Goal: Task Accomplishment & Management: Manage account settings

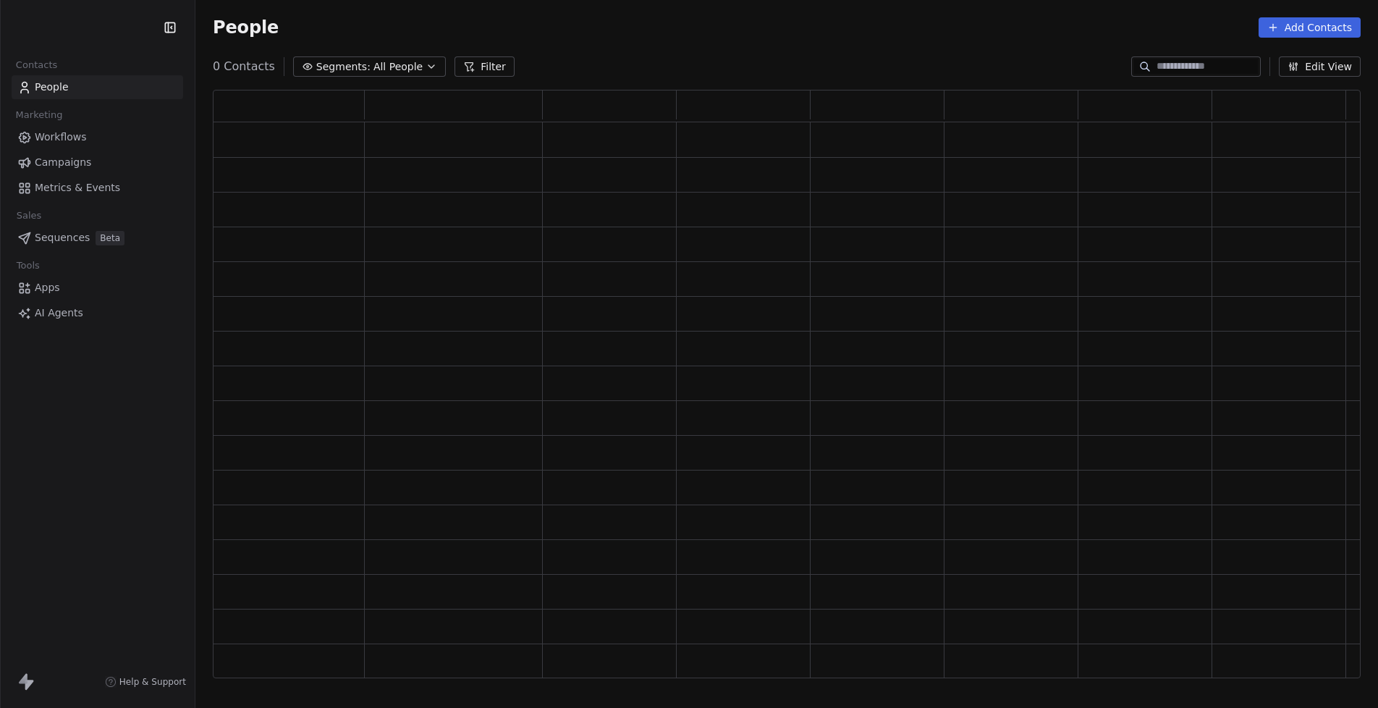
scroll to position [577, 1137]
click at [1172, 66] on div "How likely are you to recommend Swipe One to others? 0 1 2 3 4 5 6 7 8 9 10 Not…" at bounding box center [689, 354] width 1378 height 708
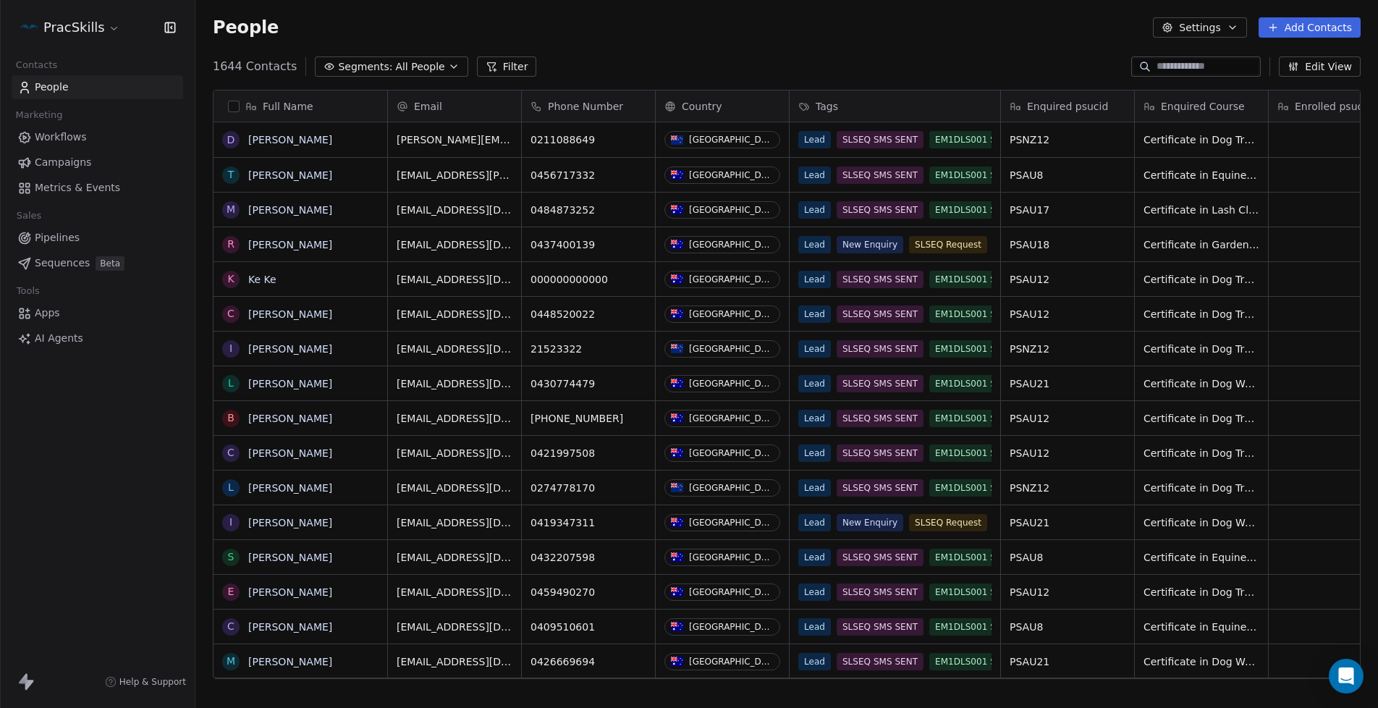
scroll to position [612, 1172]
click at [1172, 67] on input at bounding box center [1206, 66] width 101 height 14
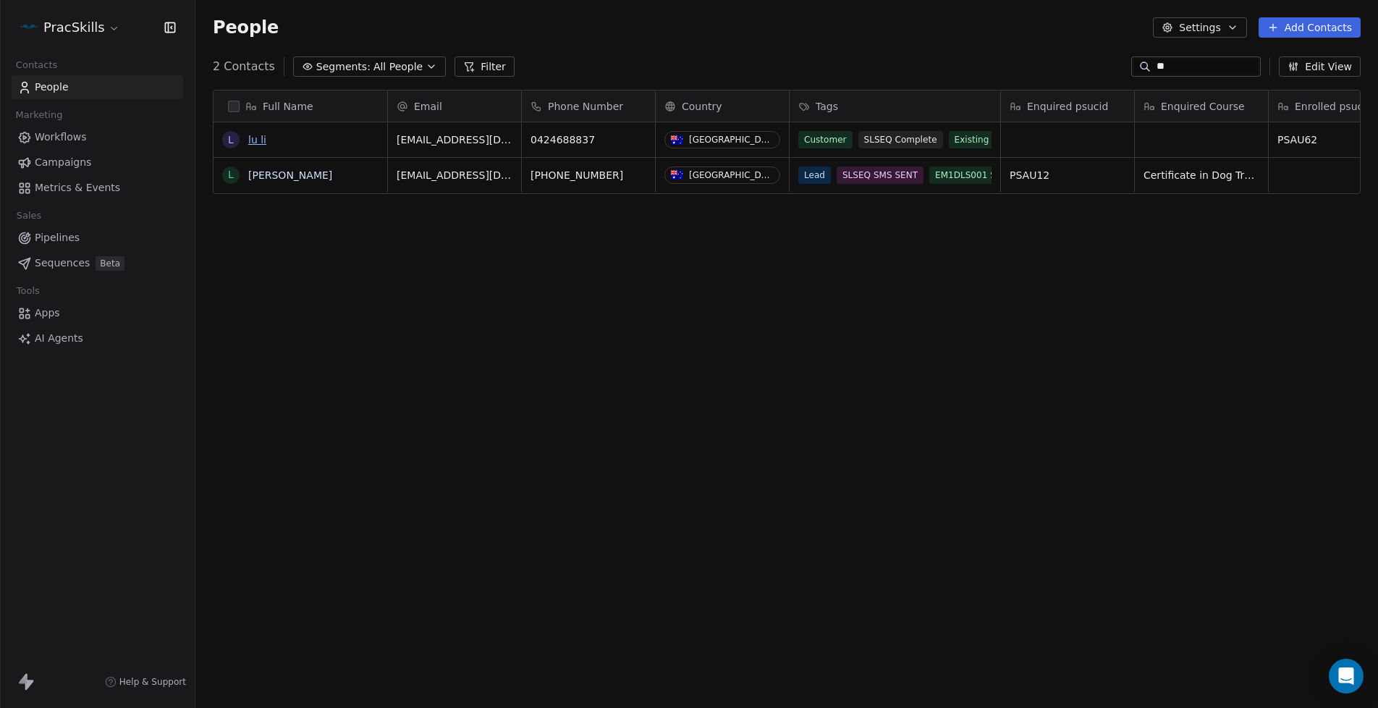
type input "**"
click at [254, 144] on link "lu li" at bounding box center [257, 140] width 18 height 12
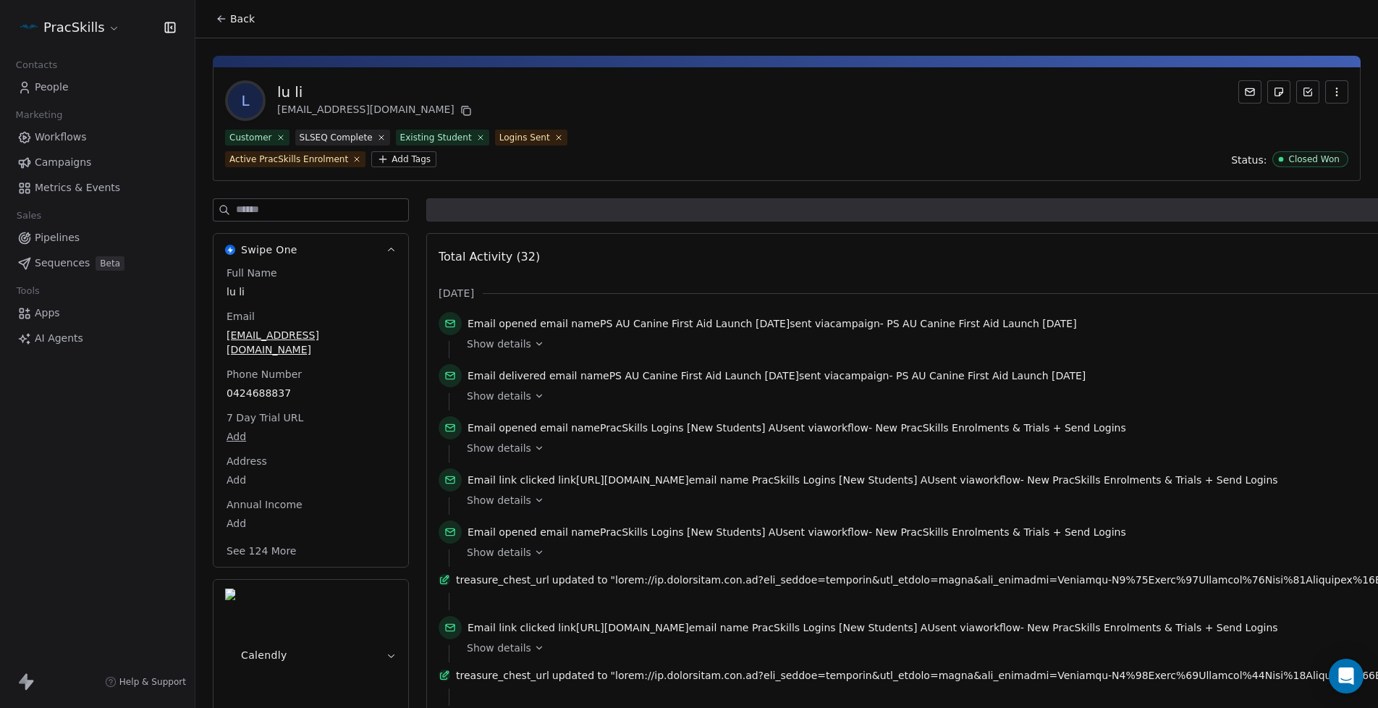
click at [236, 295] on span "lu li" at bounding box center [311, 291] width 169 height 14
click at [255, 292] on span "lu li" at bounding box center [310, 292] width 167 height 14
click at [258, 291] on span "lu li" at bounding box center [310, 292] width 167 height 14
type textarea "*"
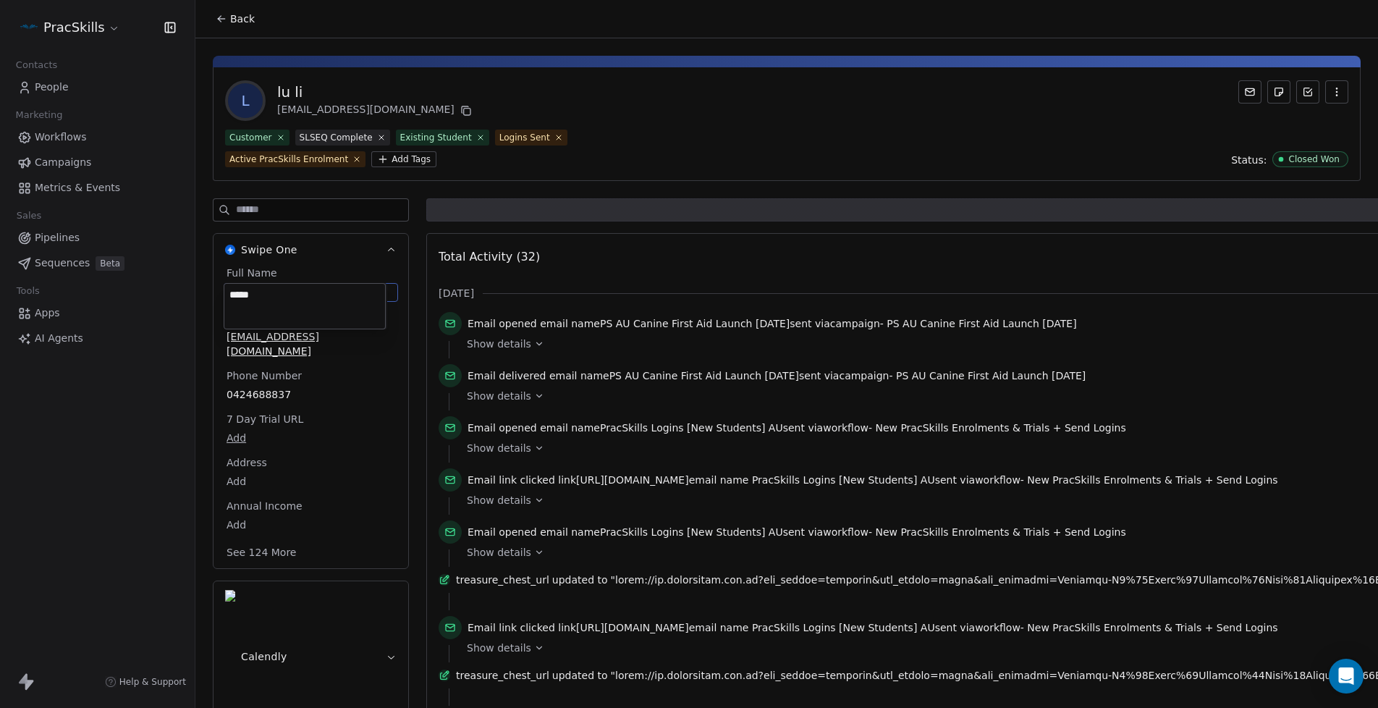
type textarea "*****"
click at [319, 258] on html "PracSkills Contacts People Marketing Workflows Campaigns Metrics & Events Sales…" at bounding box center [689, 354] width 1378 height 708
click at [230, 24] on span "Back" at bounding box center [242, 19] width 25 height 14
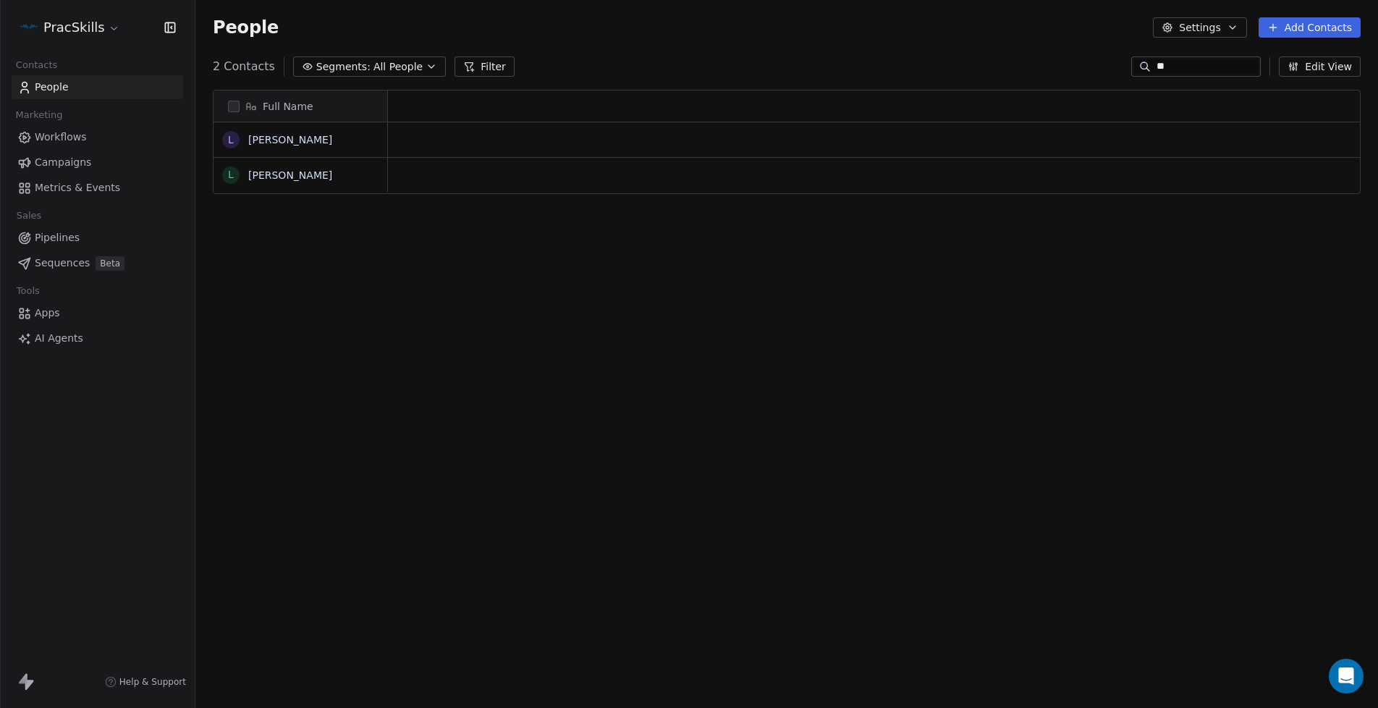
scroll to position [12, 12]
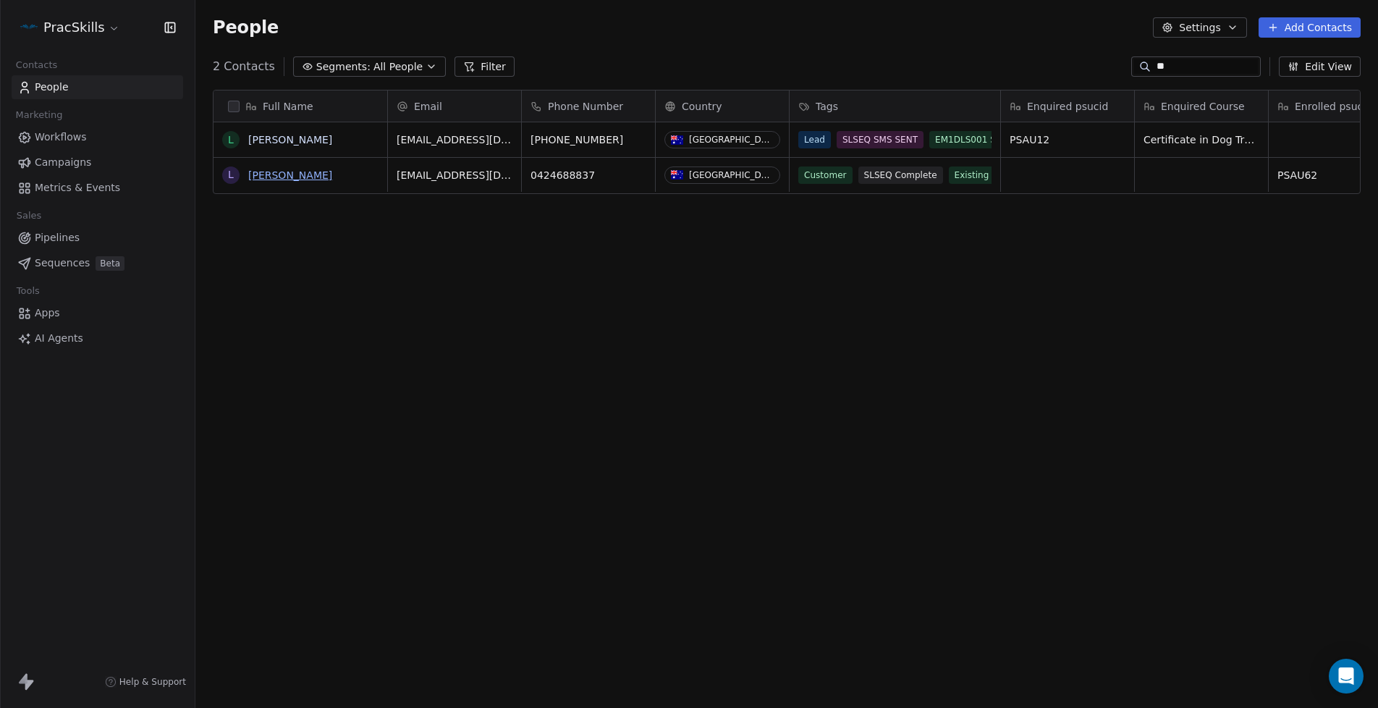
click at [261, 176] on link "[PERSON_NAME]" at bounding box center [290, 175] width 84 height 12
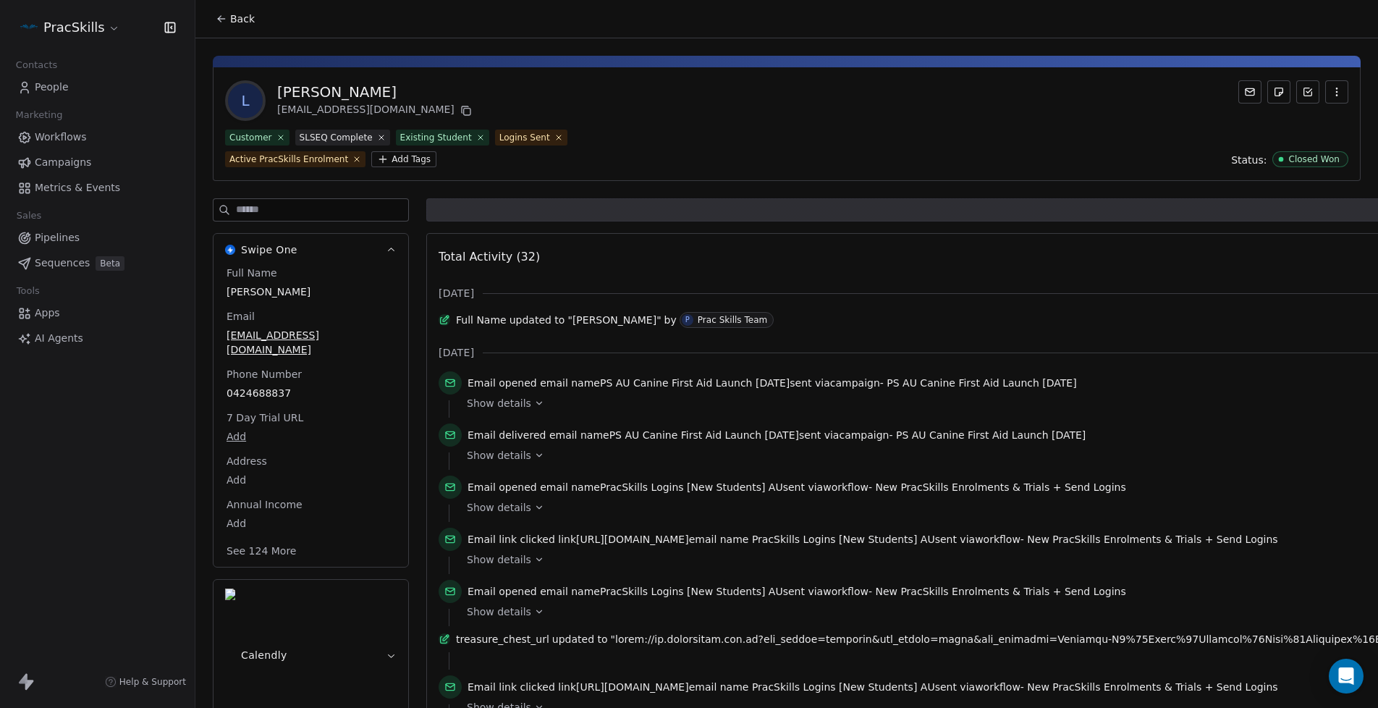
click at [241, 19] on span "Back" at bounding box center [242, 19] width 25 height 14
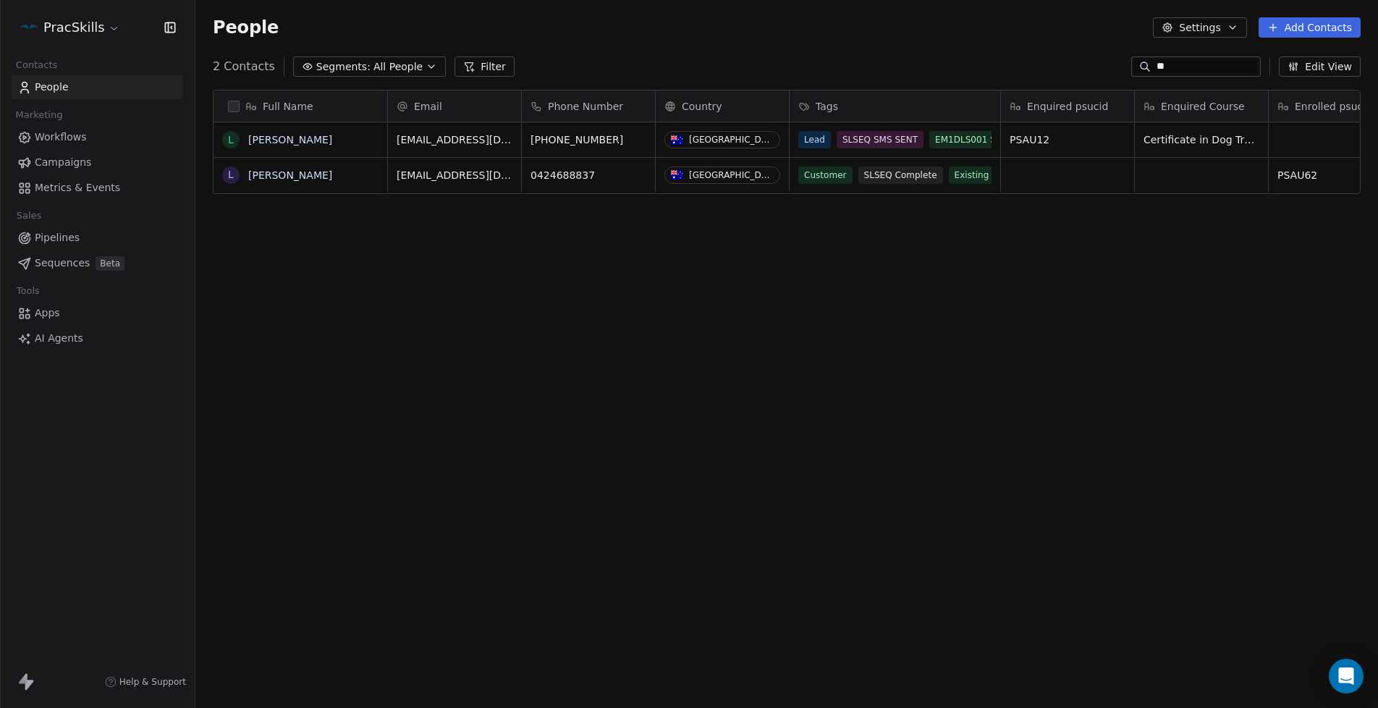
scroll to position [612, 1172]
click at [258, 138] on link "[PERSON_NAME]" at bounding box center [290, 140] width 84 height 12
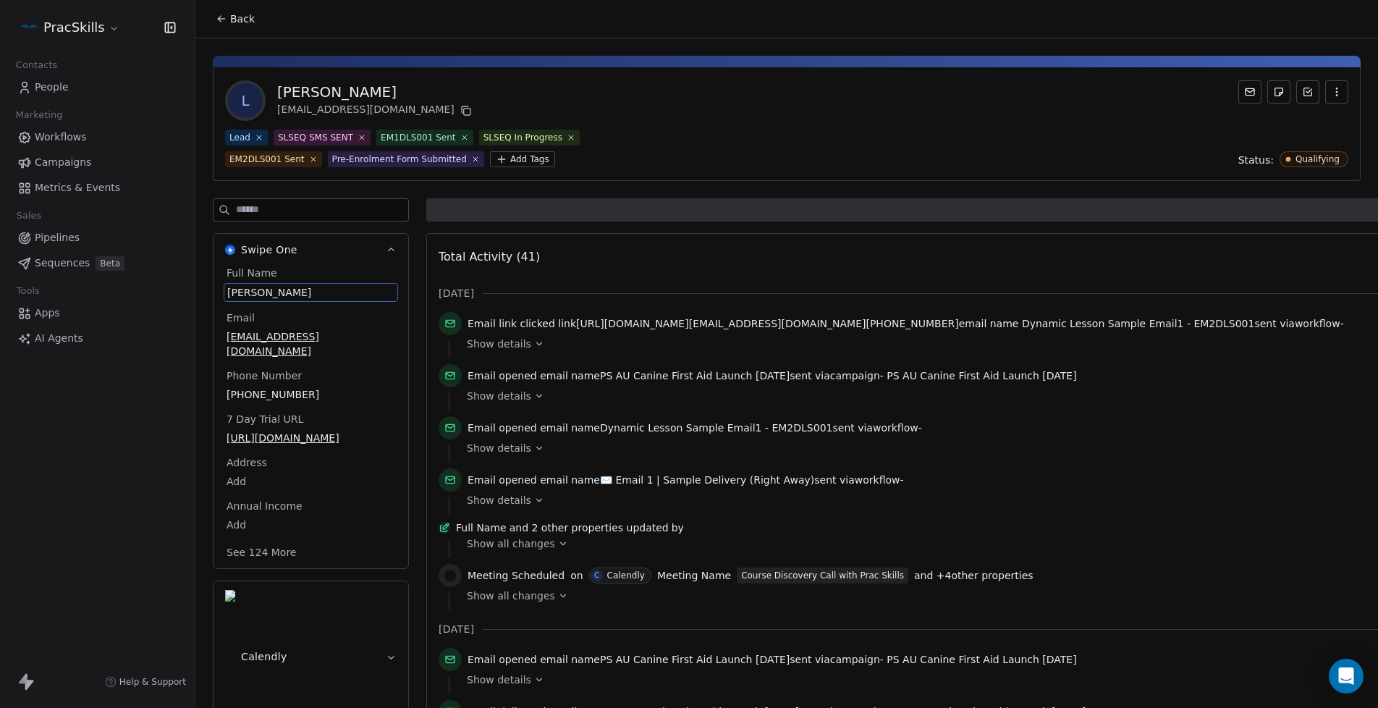
click at [262, 292] on span "[PERSON_NAME]" at bounding box center [310, 292] width 167 height 14
click at [267, 292] on span "[PERSON_NAME]" at bounding box center [310, 292] width 167 height 14
drag, startPoint x: 271, startPoint y: 291, endPoint x: 220, endPoint y: 279, distance: 52.0
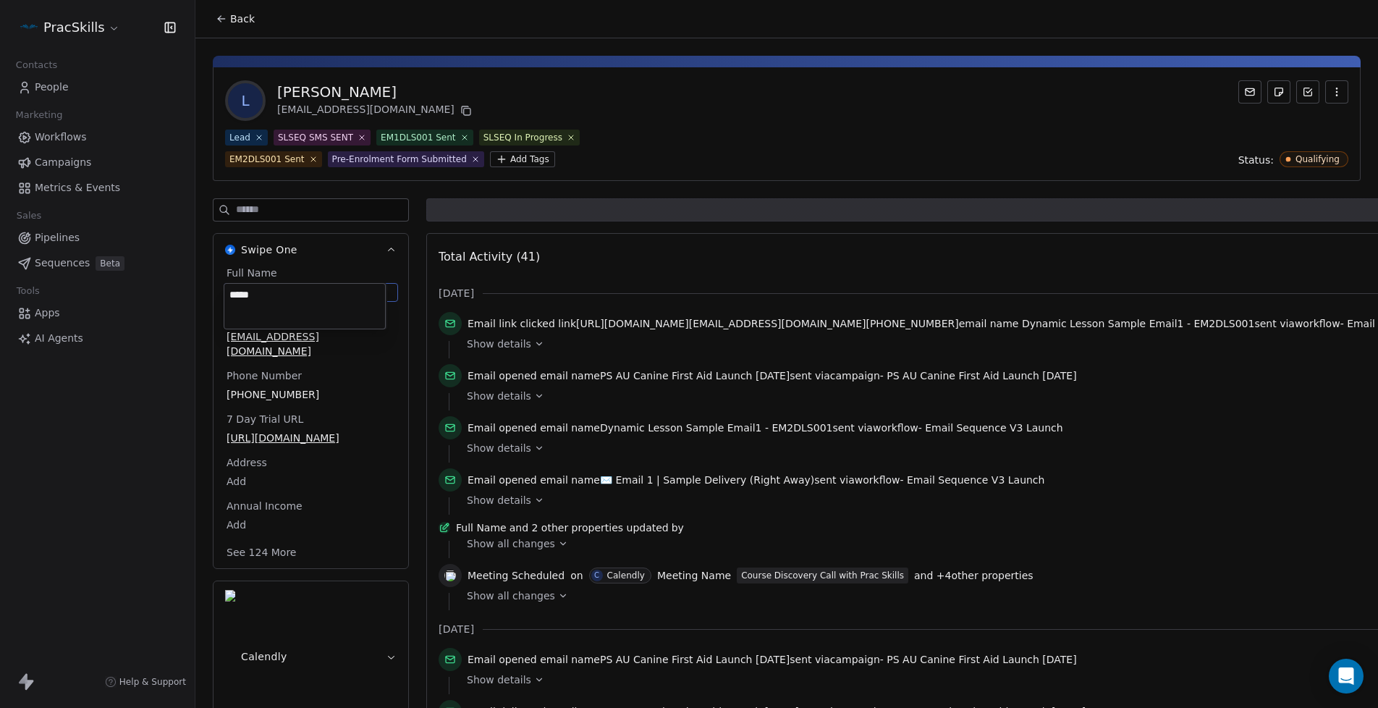
click at [220, 279] on html "PracSkills Contacts People Marketing Workflows Campaigns Metrics & Events Sales…" at bounding box center [689, 354] width 1378 height 708
type textarea "*"
type textarea "*****"
click at [718, 130] on html "PracSkills Contacts People Marketing Workflows Campaigns Metrics & Events Sales…" at bounding box center [689, 354] width 1378 height 708
click at [236, 24] on span "Back" at bounding box center [242, 19] width 25 height 14
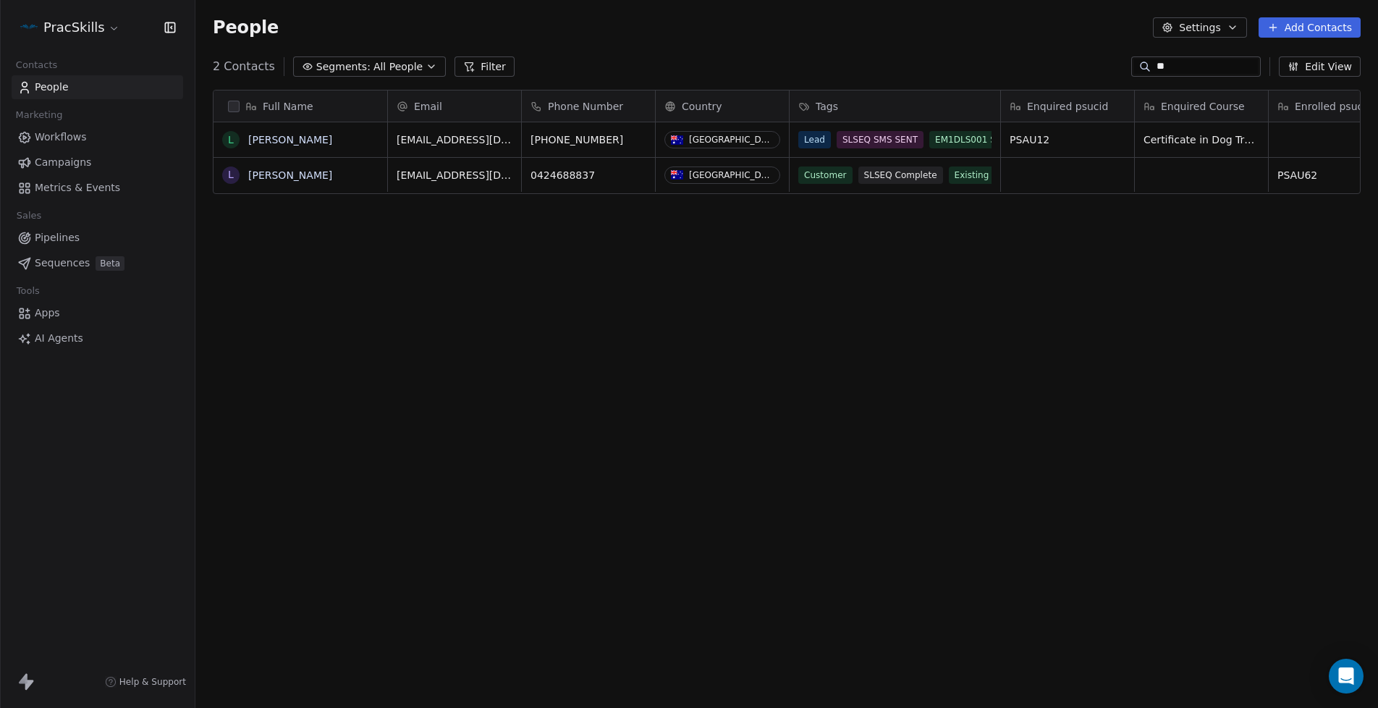
scroll to position [612, 1172]
